Goal: Task Accomplishment & Management: Complete application form

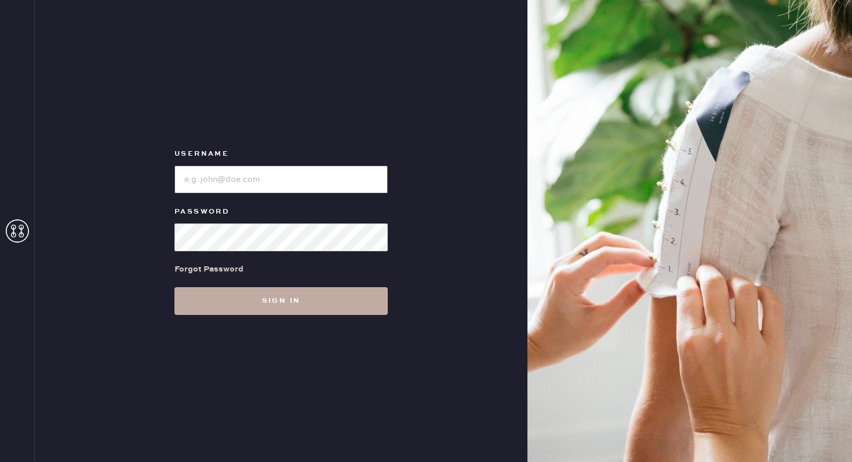
type input "reformationsoho"
click at [281, 304] on button "Sign in" at bounding box center [280, 301] width 213 height 28
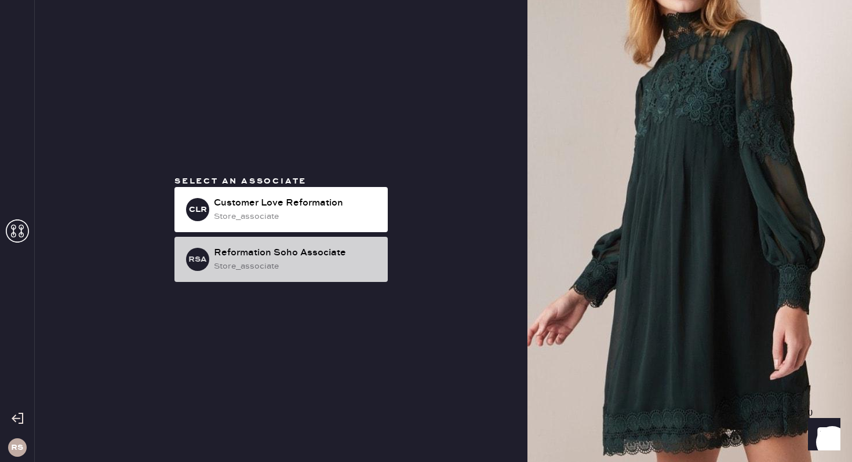
click at [296, 257] on div "Reformation Soho Associate" at bounding box center [296, 253] width 165 height 14
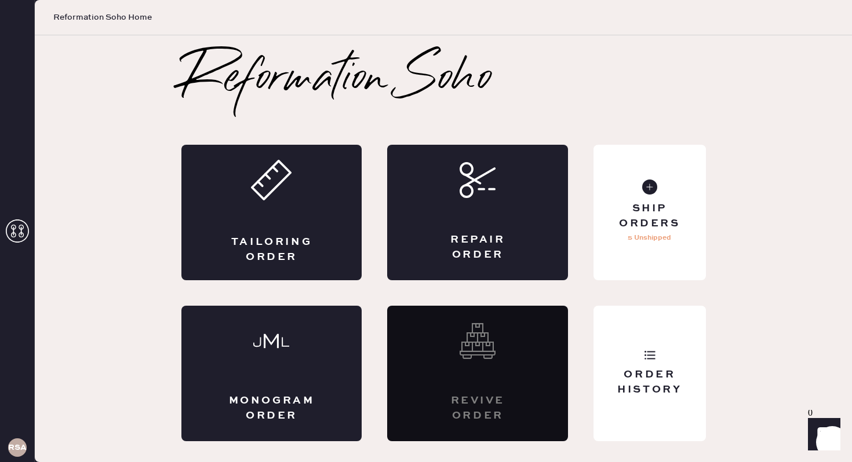
click at [296, 256] on div "Tailoring Order" at bounding box center [272, 249] width 88 height 29
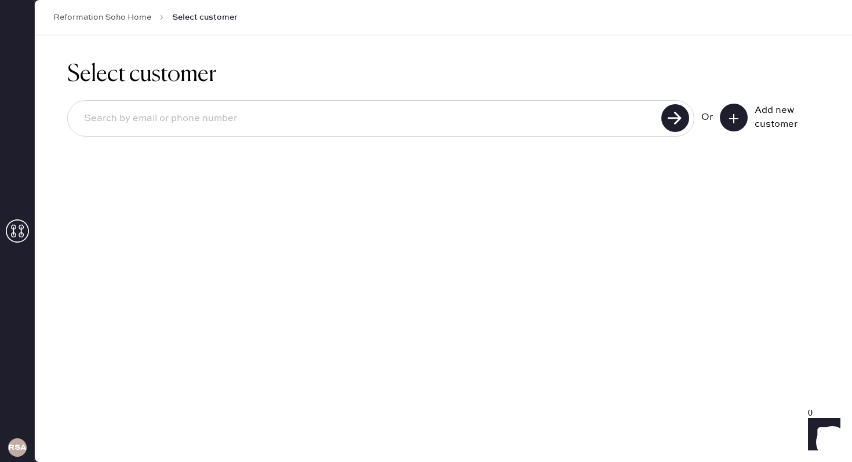
click at [739, 119] on icon at bounding box center [734, 119] width 12 height 12
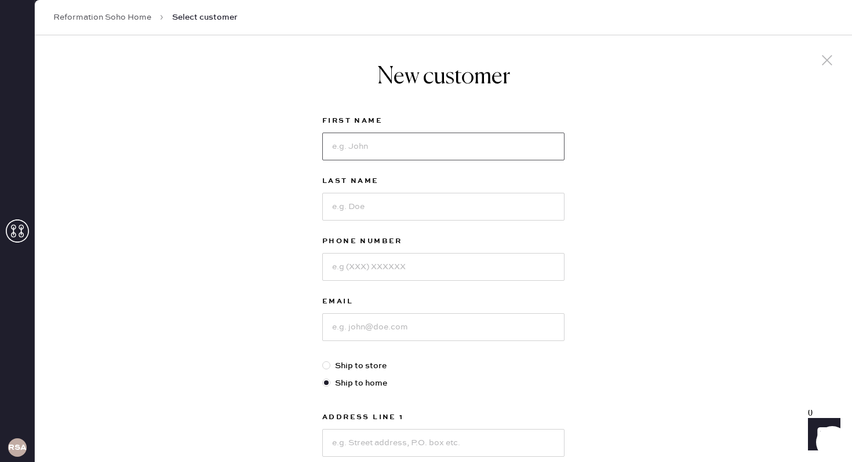
click at [366, 149] on input at bounding box center [443, 147] width 242 height 28
type input "murium"
click at [356, 205] on input at bounding box center [443, 207] width 242 height 28
type input "khan"
click at [355, 259] on input at bounding box center [443, 267] width 242 height 28
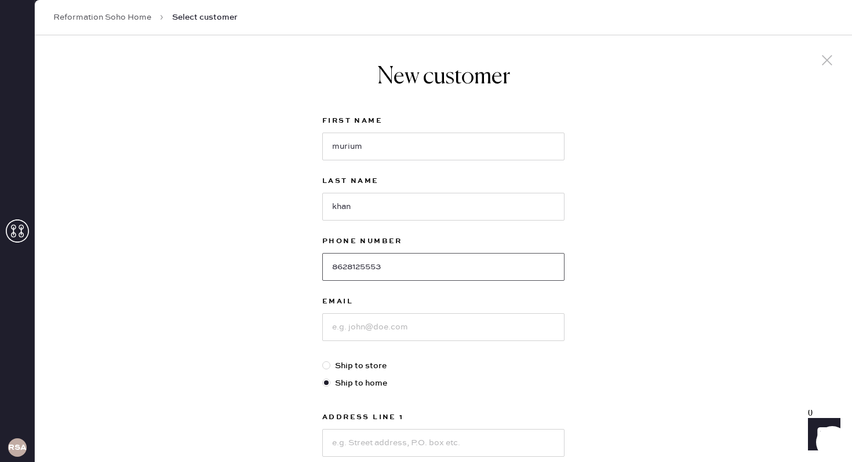
type input "8628125553"
click at [373, 334] on input at bounding box center [443, 327] width 242 height 28
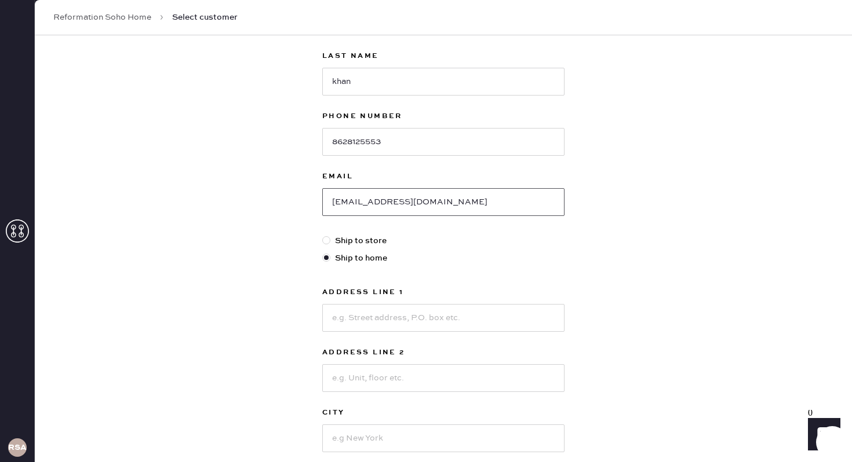
scroll to position [126, 0]
type input "[EMAIL_ADDRESS][DOMAIN_NAME]"
click at [433, 312] on input at bounding box center [443, 318] width 242 height 28
type input "[STREET_ADDRESS]"
click at [386, 392] on div "Address Line 1 330 w 58th st Address Line 2 City State Select [GEOGRAPHIC_DATA]…" at bounding box center [443, 398] width 242 height 227
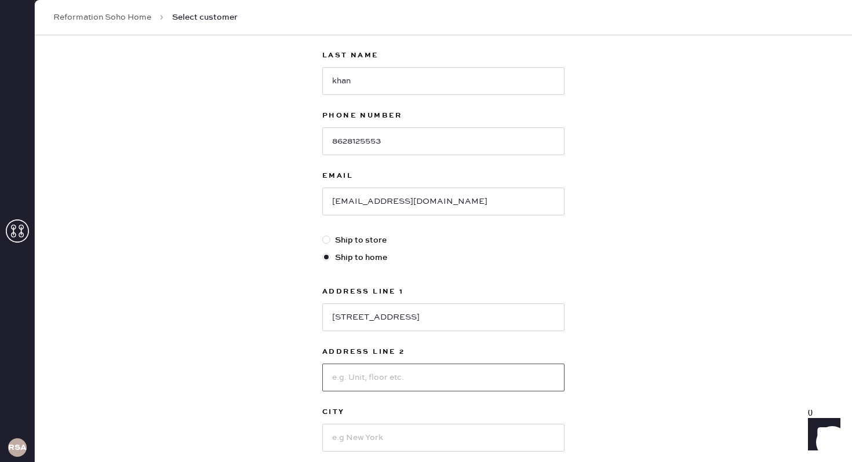
click at [387, 385] on input at bounding box center [443, 378] width 242 height 28
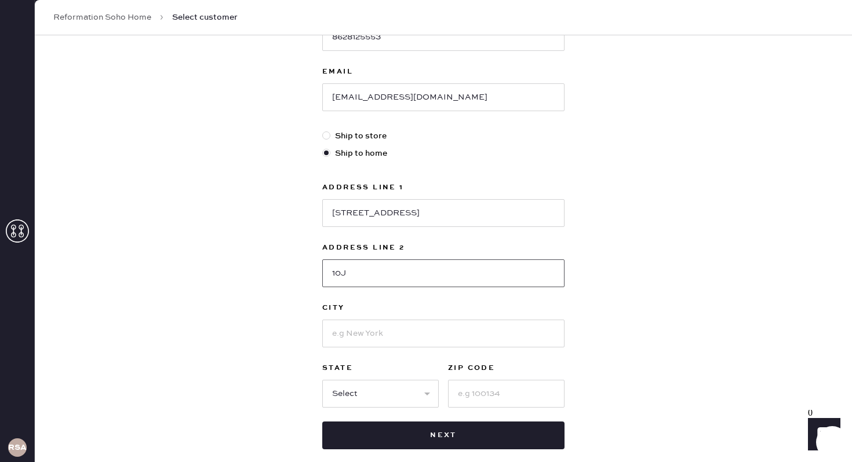
scroll to position [247, 0]
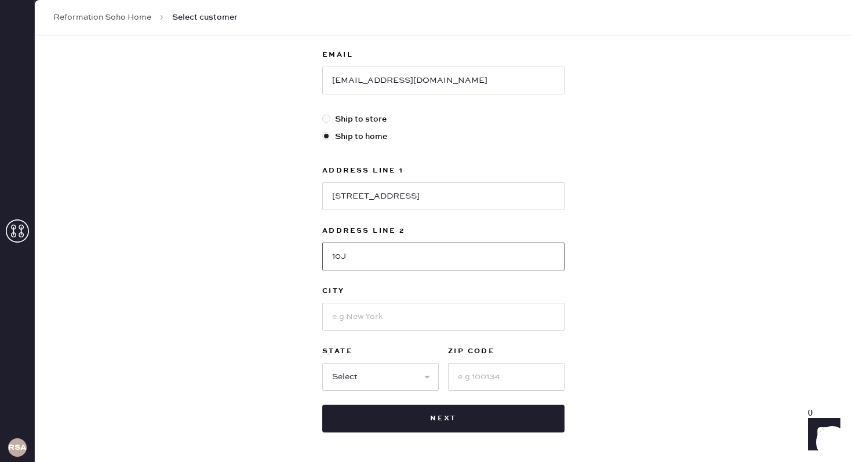
type input "10J"
click at [474, 384] on input at bounding box center [506, 377] width 116 height 28
type input "10019"
click at [385, 327] on input at bounding box center [443, 317] width 242 height 28
type input "[US_STATE]"
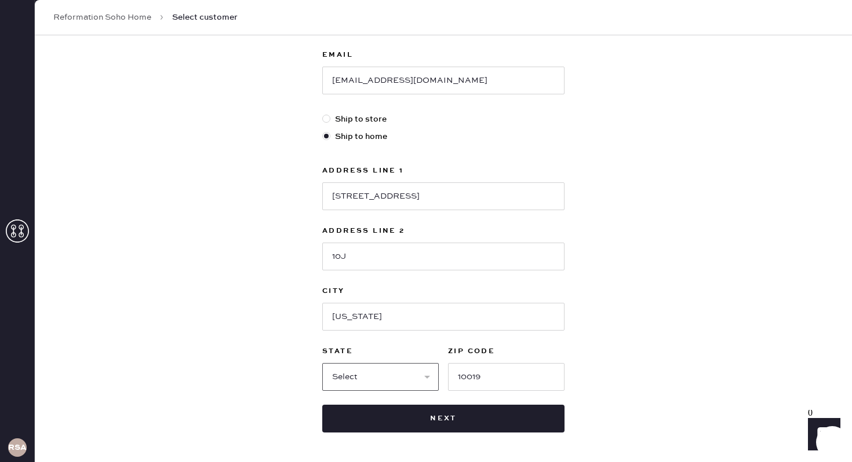
click at [377, 368] on select "Select AK AL AR AZ CA CO CT [GEOGRAPHIC_DATA] DE FL [GEOGRAPHIC_DATA] HI [GEOGR…" at bounding box center [380, 377] width 116 height 28
select select "NY"
click at [322, 363] on select "Select AK AL AR AZ CA CO CT [GEOGRAPHIC_DATA] DE FL [GEOGRAPHIC_DATA] HI [GEOGR…" at bounding box center [380, 377] width 116 height 28
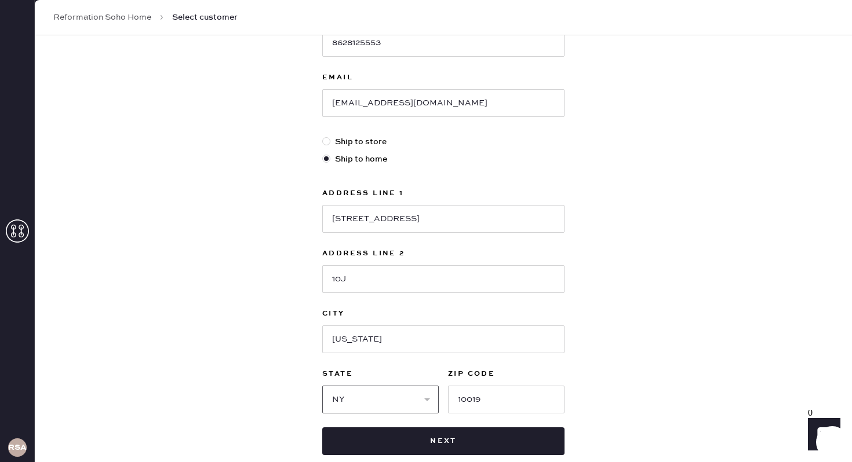
scroll to position [225, 0]
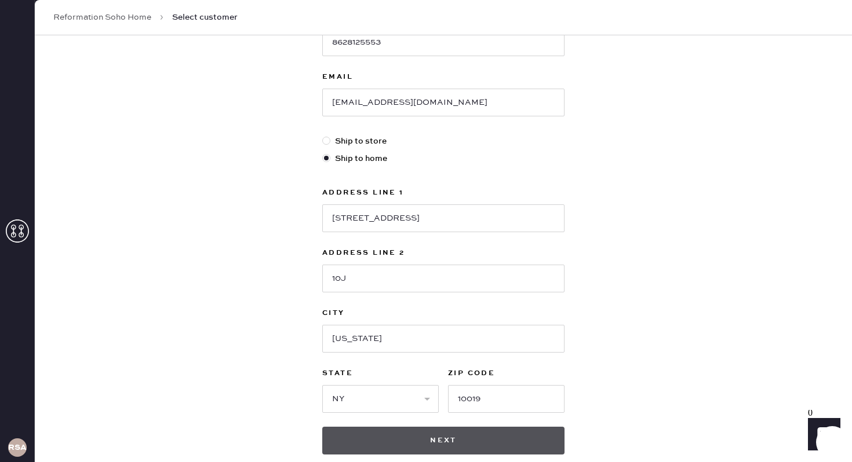
click at [472, 433] on button "Next" at bounding box center [443, 441] width 242 height 28
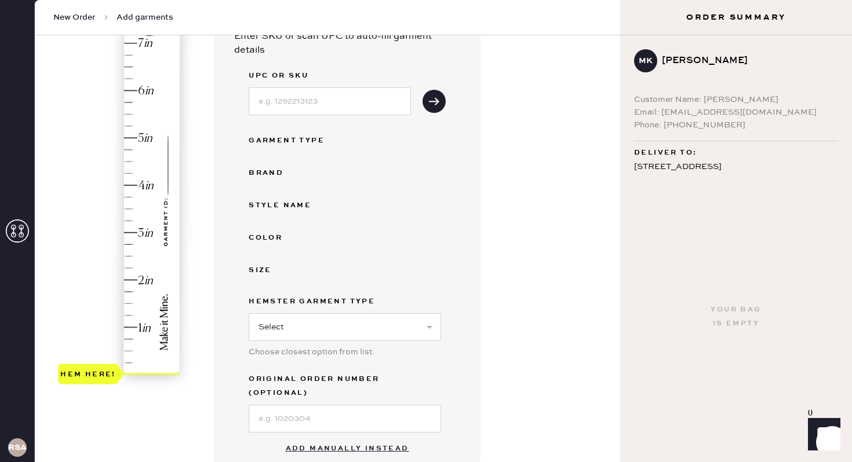
scroll to position [149, 0]
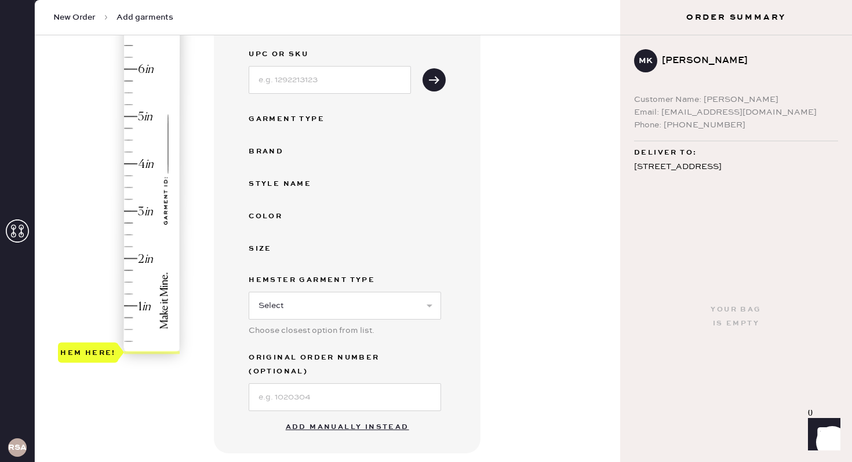
click at [393, 416] on button "Add manually instead" at bounding box center [347, 427] width 137 height 23
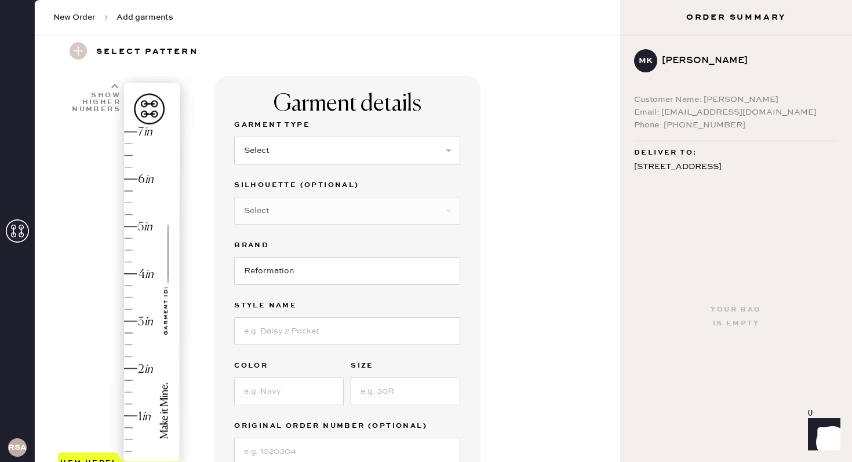
scroll to position [38, 0]
click at [322, 156] on select "Select Basic Skirt Jeans Leggings Pants Shorts Basic Sleeved Dress Basic Sleeve…" at bounding box center [347, 152] width 226 height 28
select select "2"
click at [234, 138] on select "Select Basic Skirt Jeans Leggings Pants Shorts Basic Sleeved Dress Basic Sleeve…" at bounding box center [347, 152] width 226 height 28
click at [302, 341] on input at bounding box center [347, 333] width 226 height 28
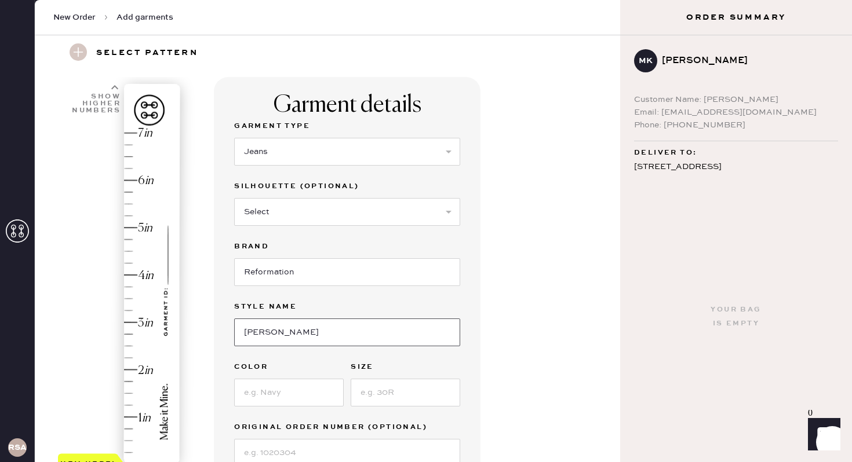
type input "[PERSON_NAME]"
click at [311, 393] on input at bounding box center [288, 393] width 109 height 28
type input "[US_STATE]"
click at [392, 393] on input at bounding box center [404, 393] width 109 height 28
type input "26"
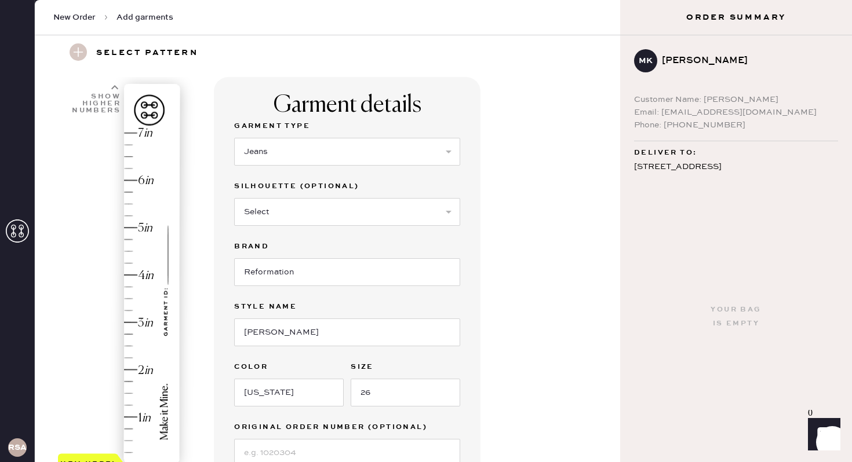
type input "1.75"
click at [128, 382] on div "Hem here!" at bounding box center [119, 299] width 123 height 342
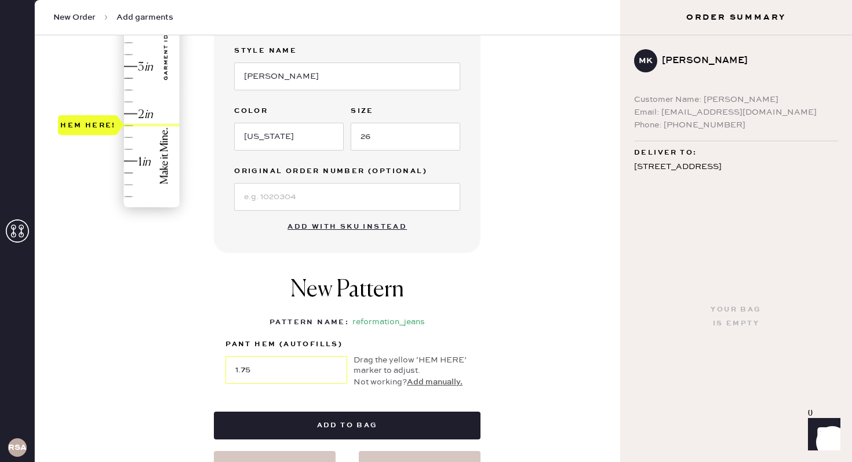
scroll to position [296, 0]
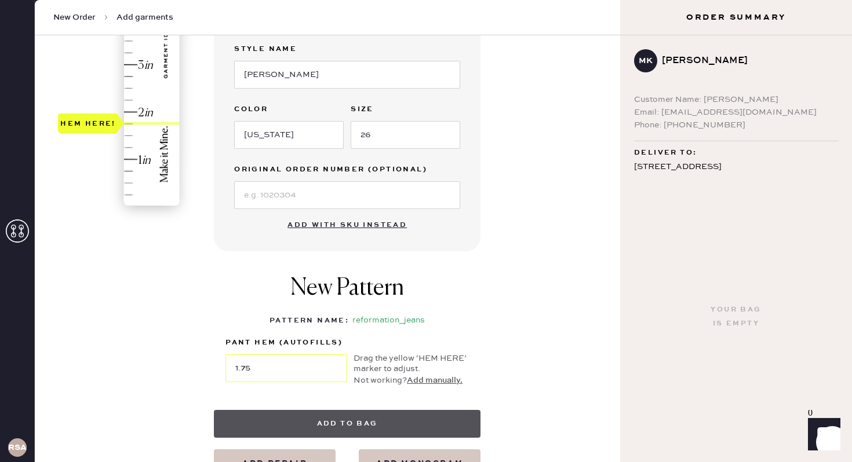
click at [291, 419] on button "Add to bag" at bounding box center [347, 424] width 266 height 28
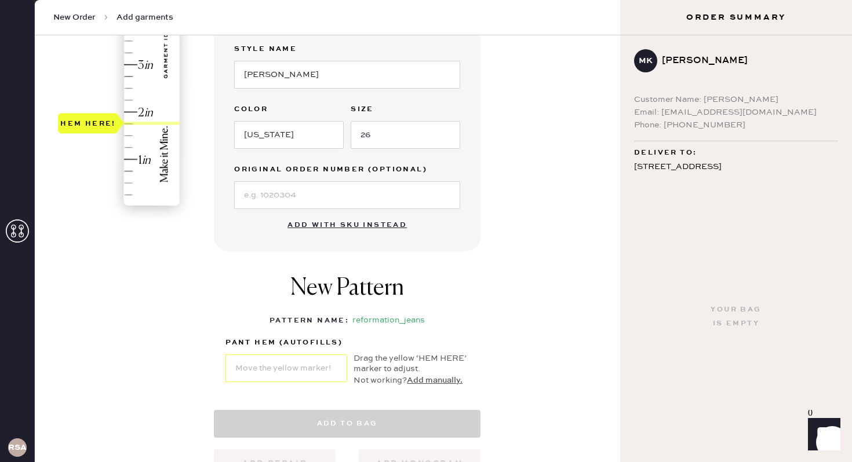
select select "2"
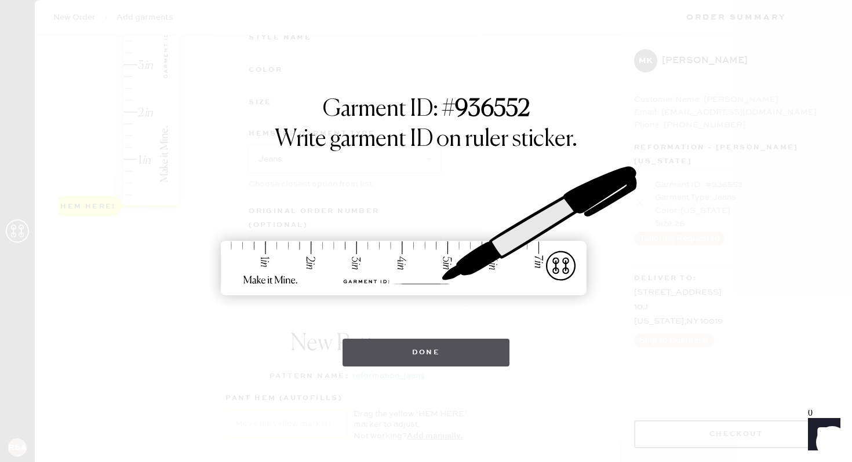
click at [425, 354] on button "Done" at bounding box center [425, 353] width 167 height 28
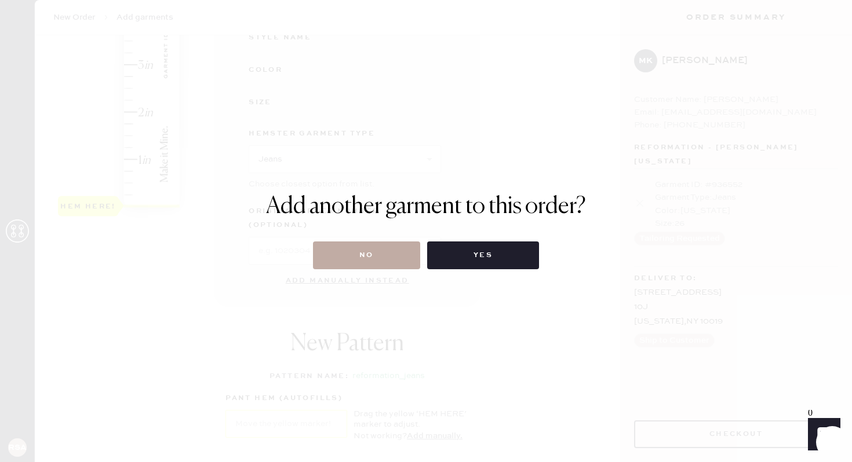
click at [389, 264] on button "No" at bounding box center [366, 256] width 107 height 28
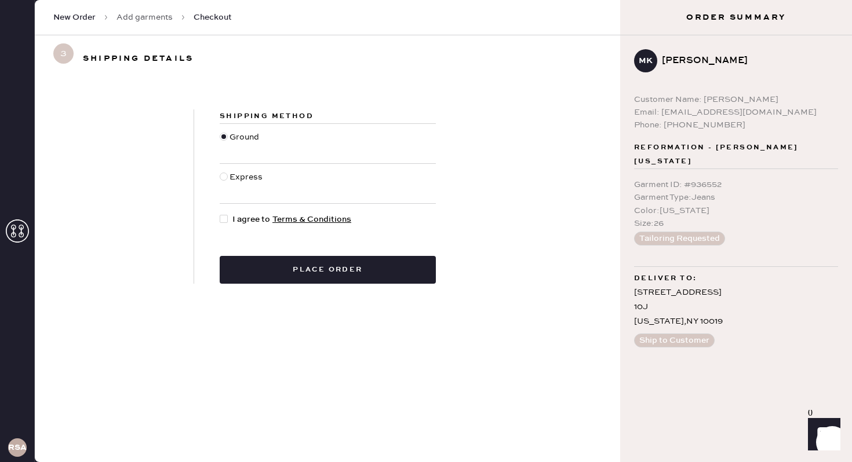
click at [253, 219] on span "I agree to Terms & Conditions" at bounding box center [291, 219] width 119 height 13
click at [220, 214] on input "I agree to Terms & Conditions" at bounding box center [220, 213] width 1 height 1
checkbox input "true"
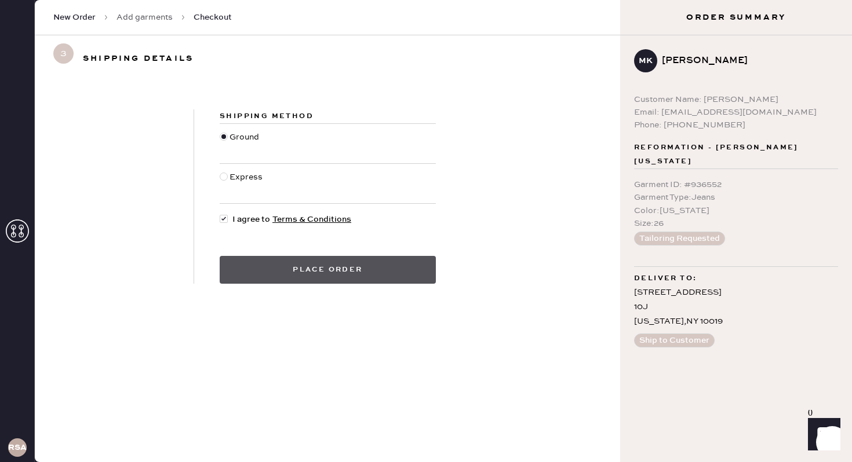
click at [263, 281] on button "Place order" at bounding box center [328, 270] width 216 height 28
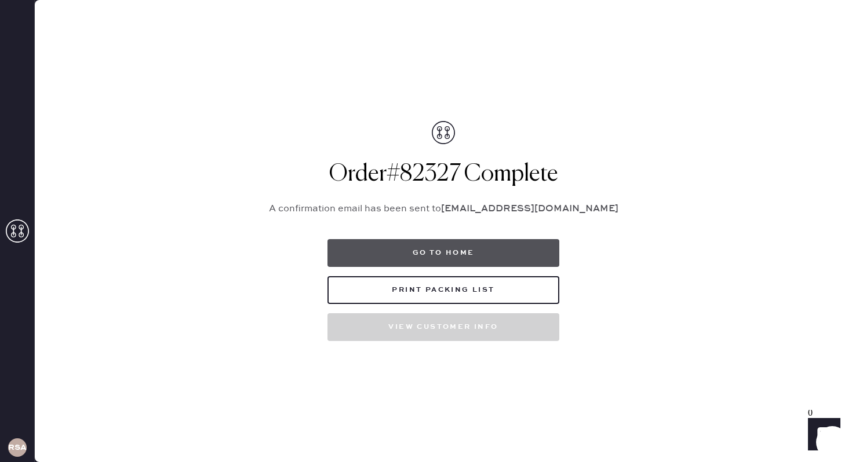
click at [386, 251] on button "Go to home" at bounding box center [443, 253] width 232 height 28
